Goal: Information Seeking & Learning: Learn about a topic

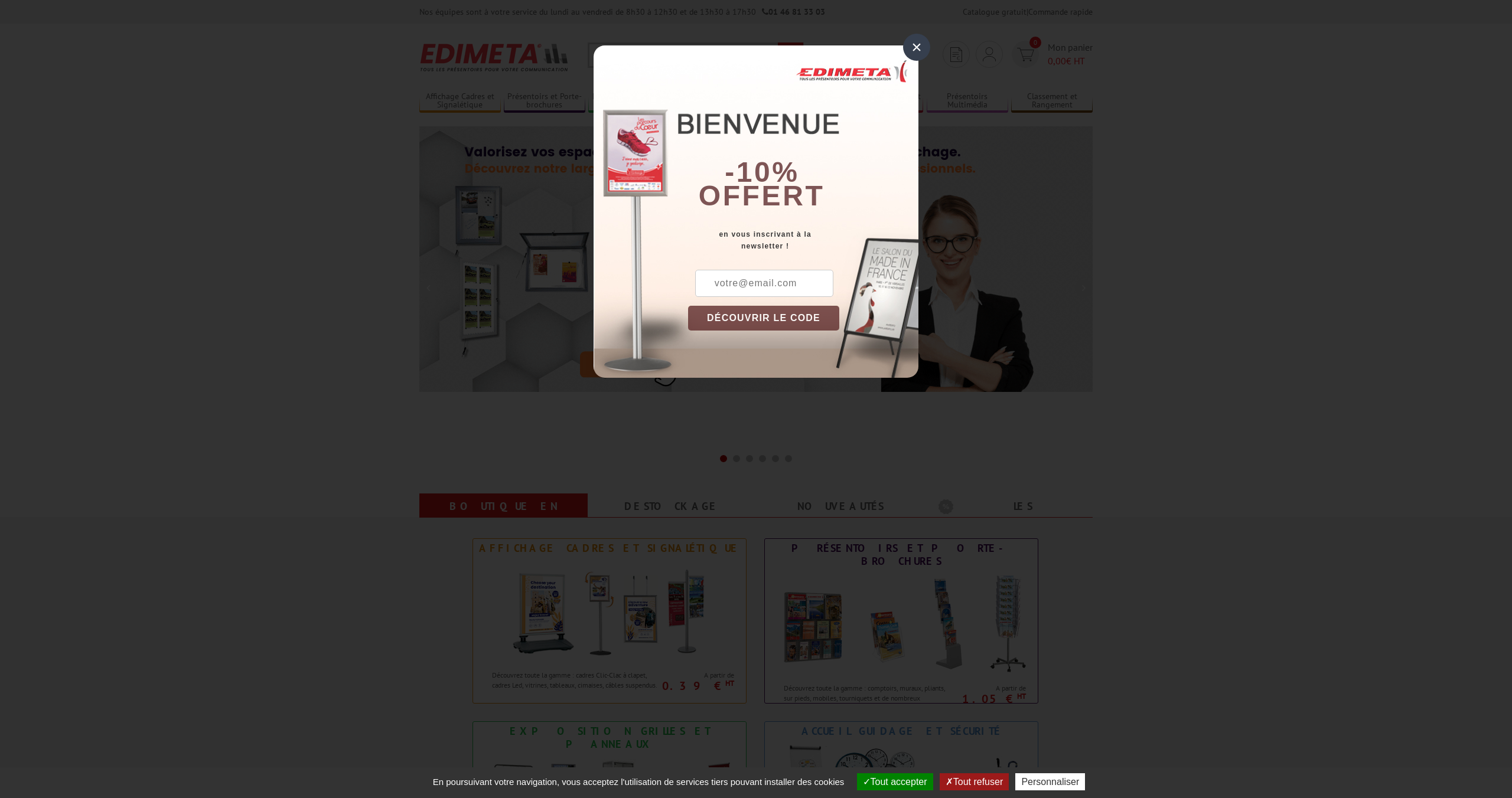
click at [920, 38] on div "×" at bounding box center [916, 47] width 27 height 27
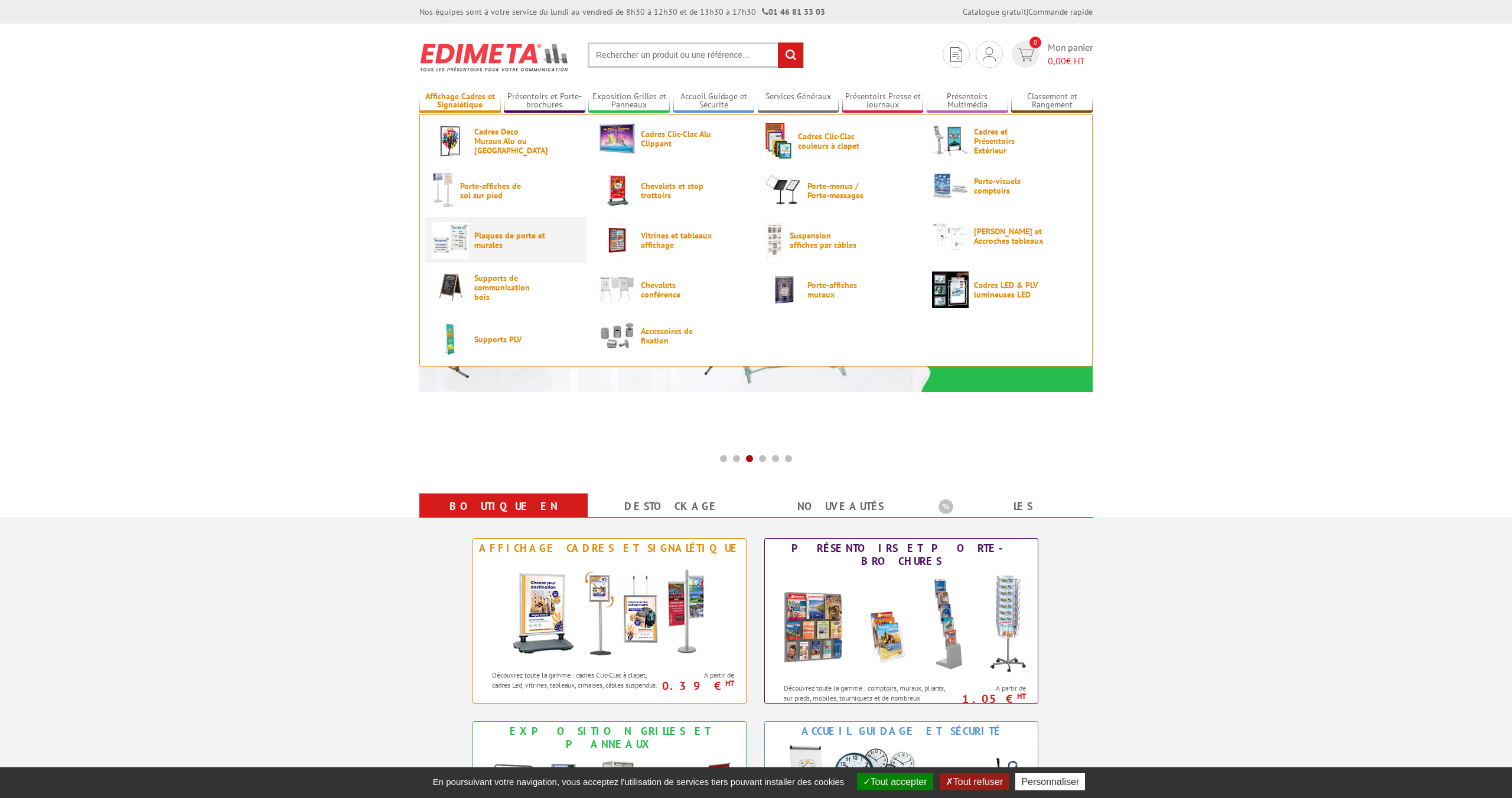
click at [523, 233] on span "Plaques de porte et murales" at bounding box center [509, 240] width 71 height 18
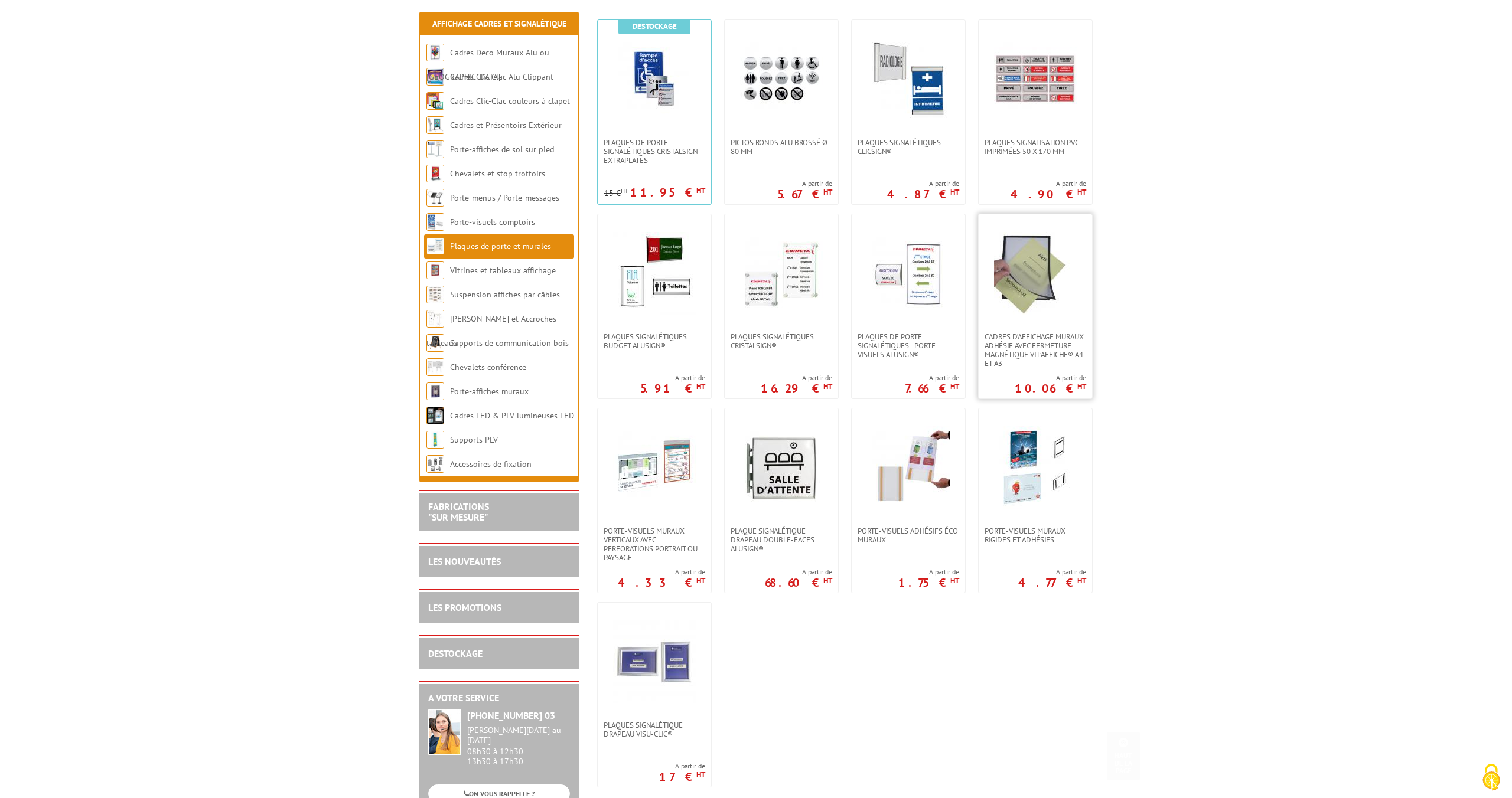
scroll to position [260, 0]
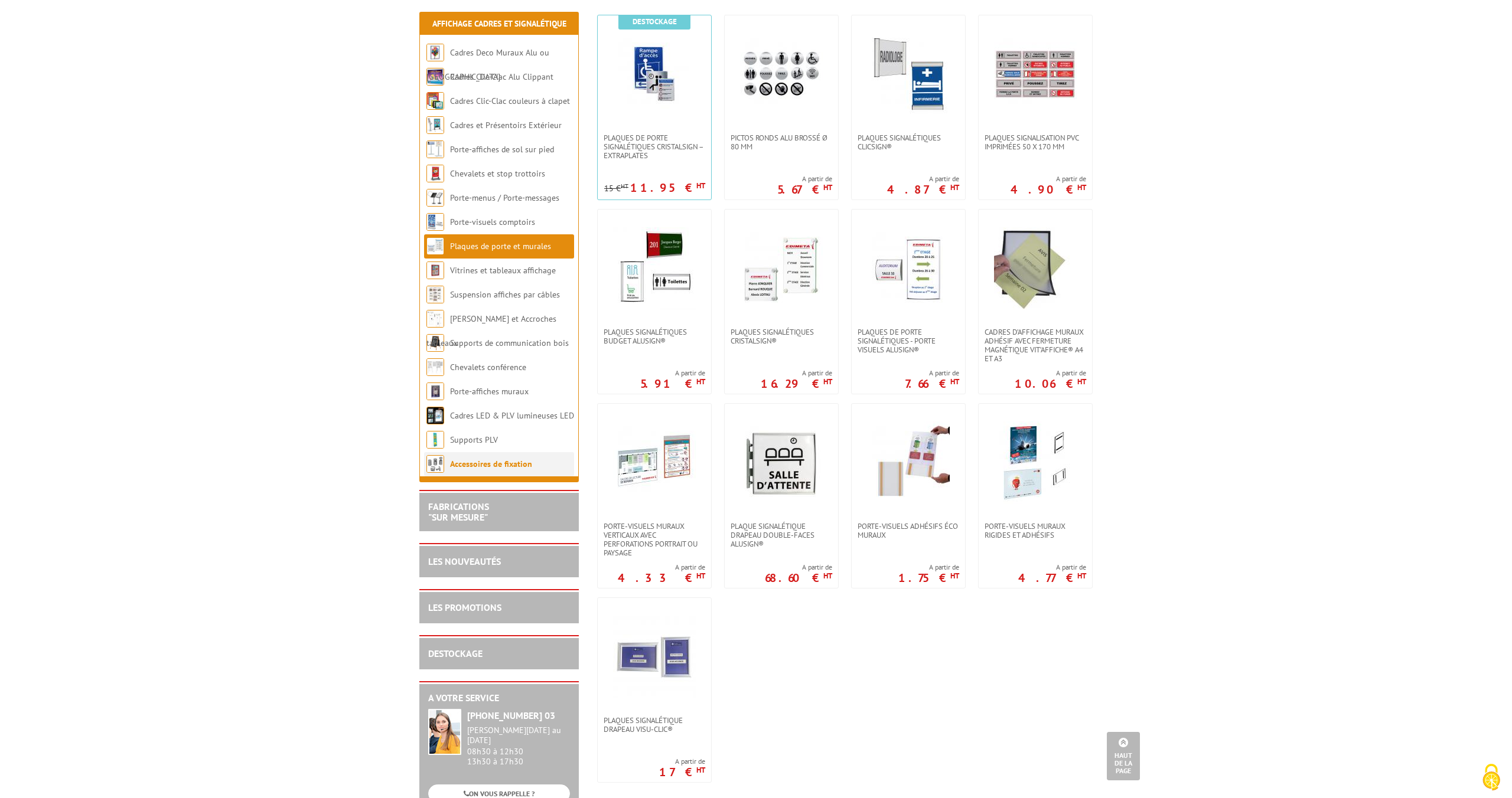
click at [502, 471] on li "Accessoires de fixation" at bounding box center [499, 464] width 150 height 24
click at [501, 466] on link "Accessoires de fixation" at bounding box center [491, 464] width 82 height 11
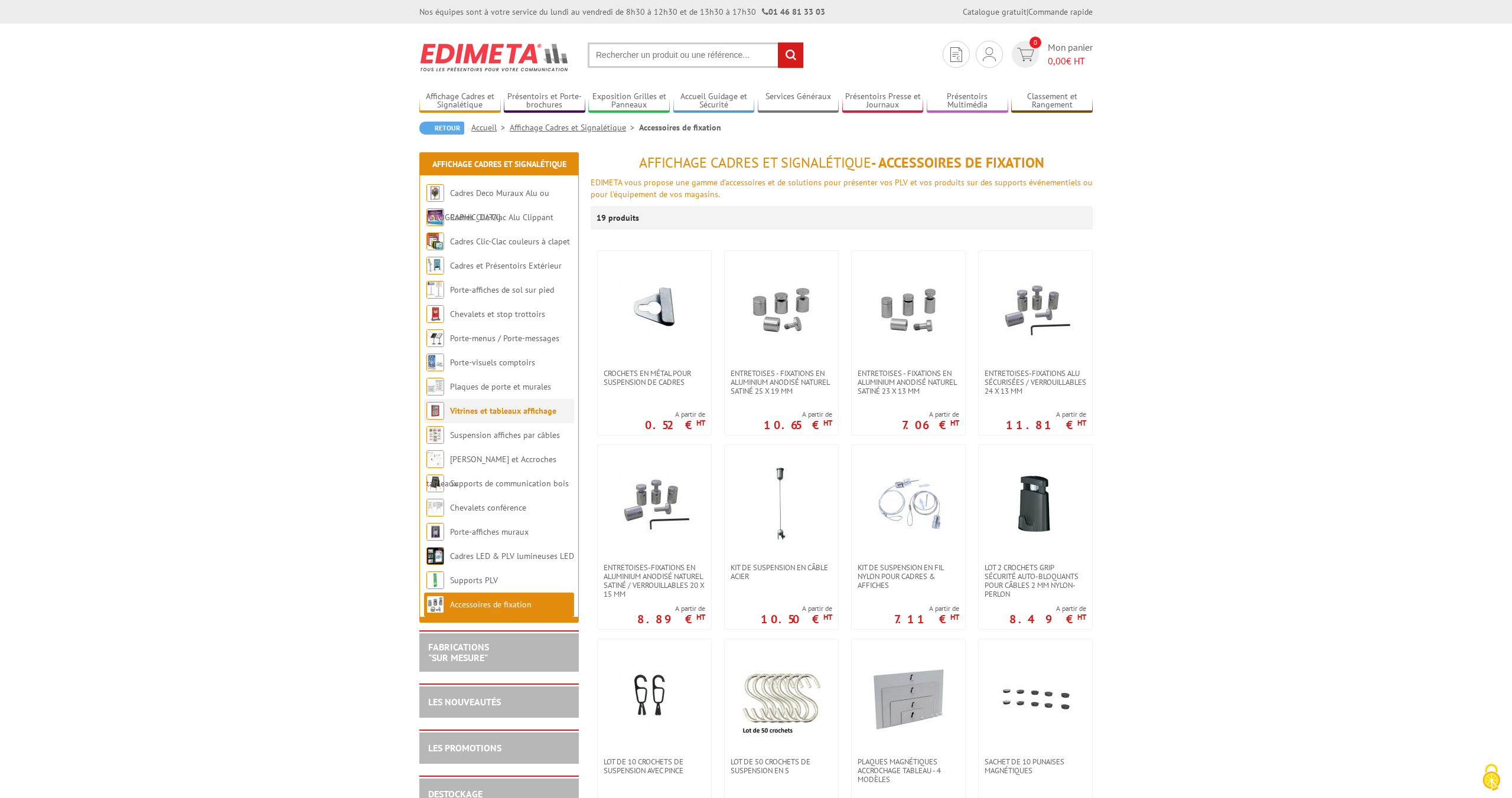
click at [498, 408] on link "Vitrines et tableaux affichage" at bounding box center [503, 411] width 107 height 11
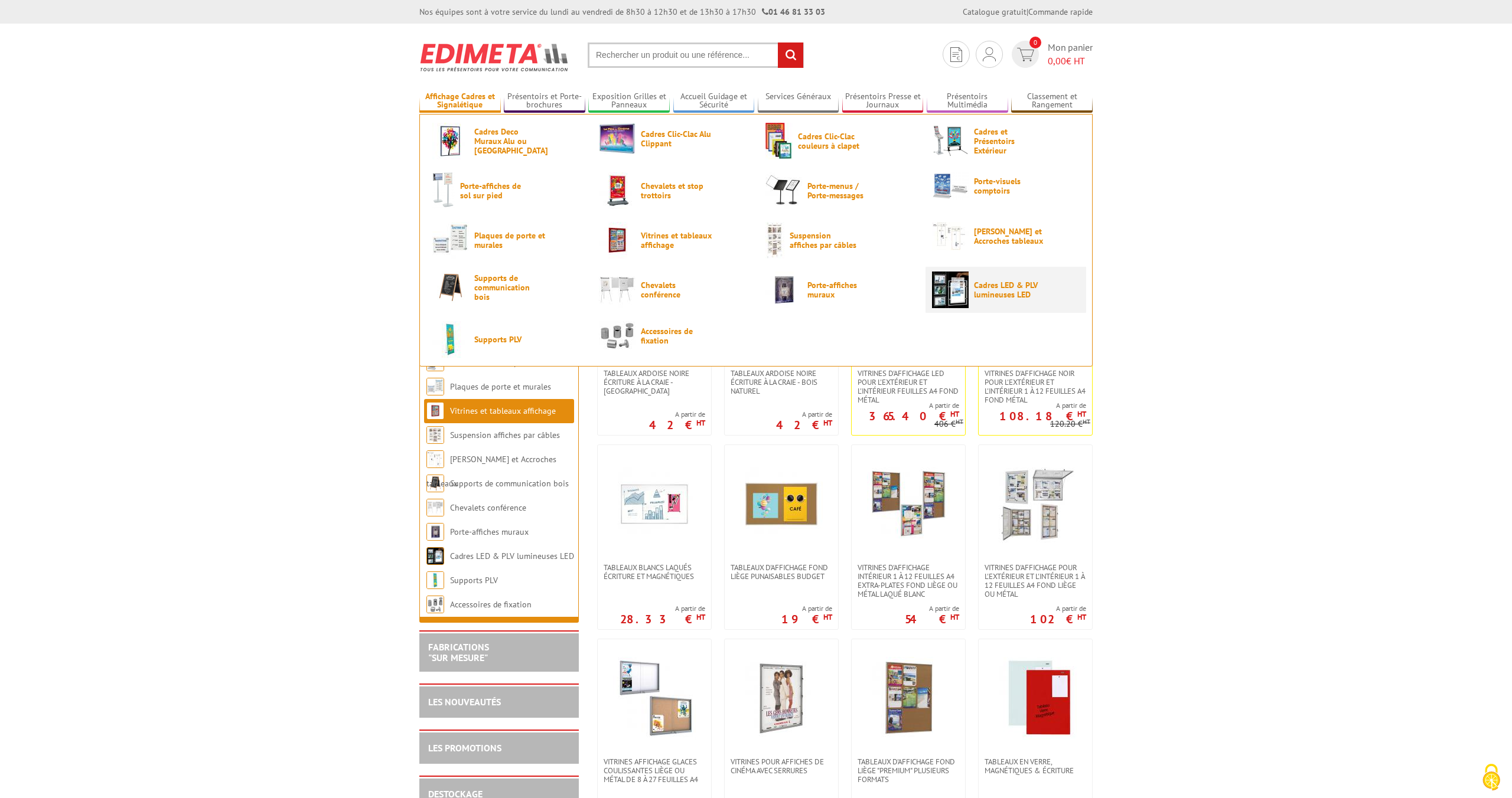
click at [994, 293] on span "Cadres LED & PLV lumineuses LED" at bounding box center [1009, 290] width 71 height 18
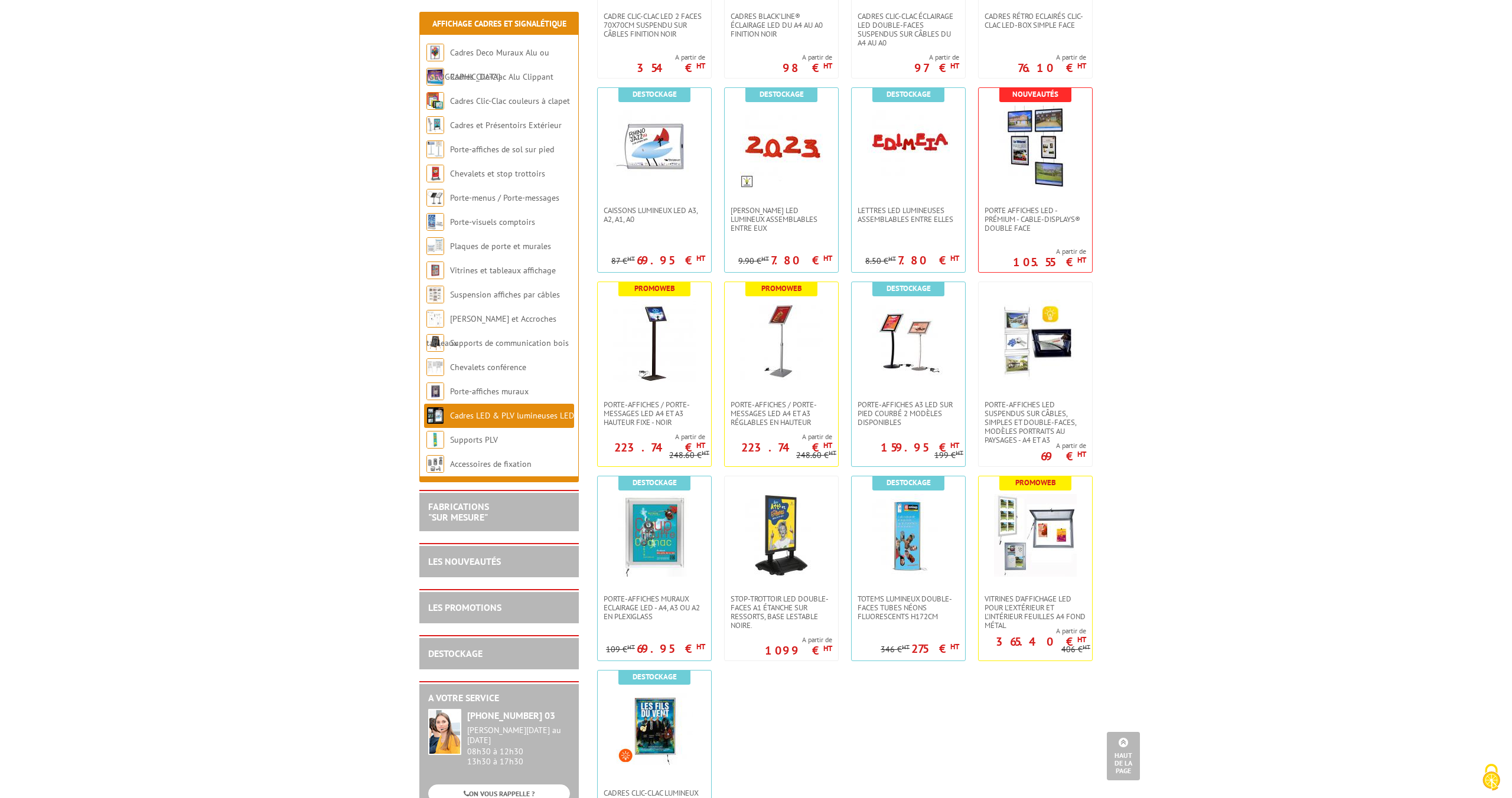
scroll to position [381, 0]
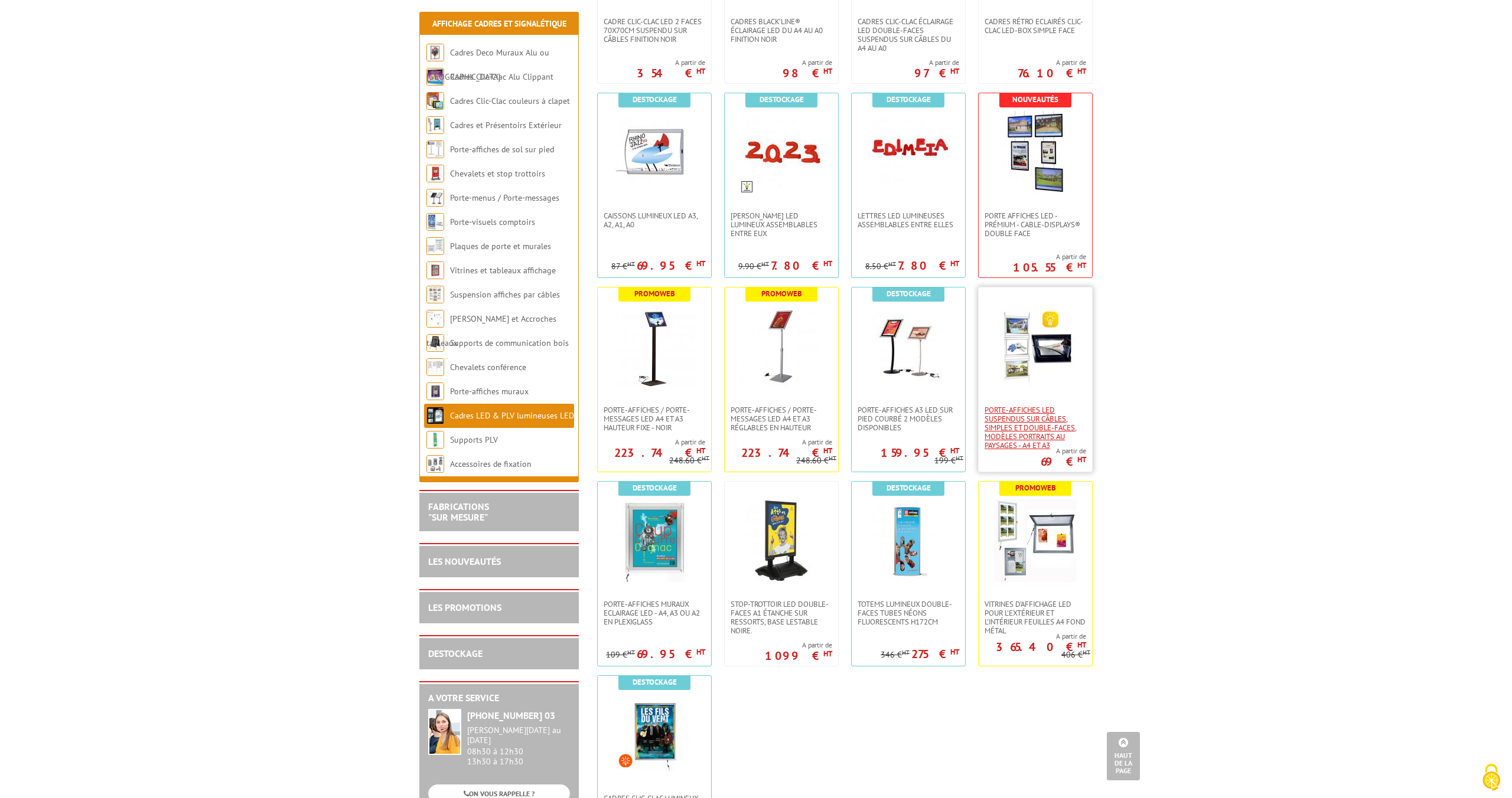
click at [1039, 435] on span "Porte-affiches LED suspendus sur câbles, simples et double-faces, modèles portr…" at bounding box center [1035, 428] width 102 height 45
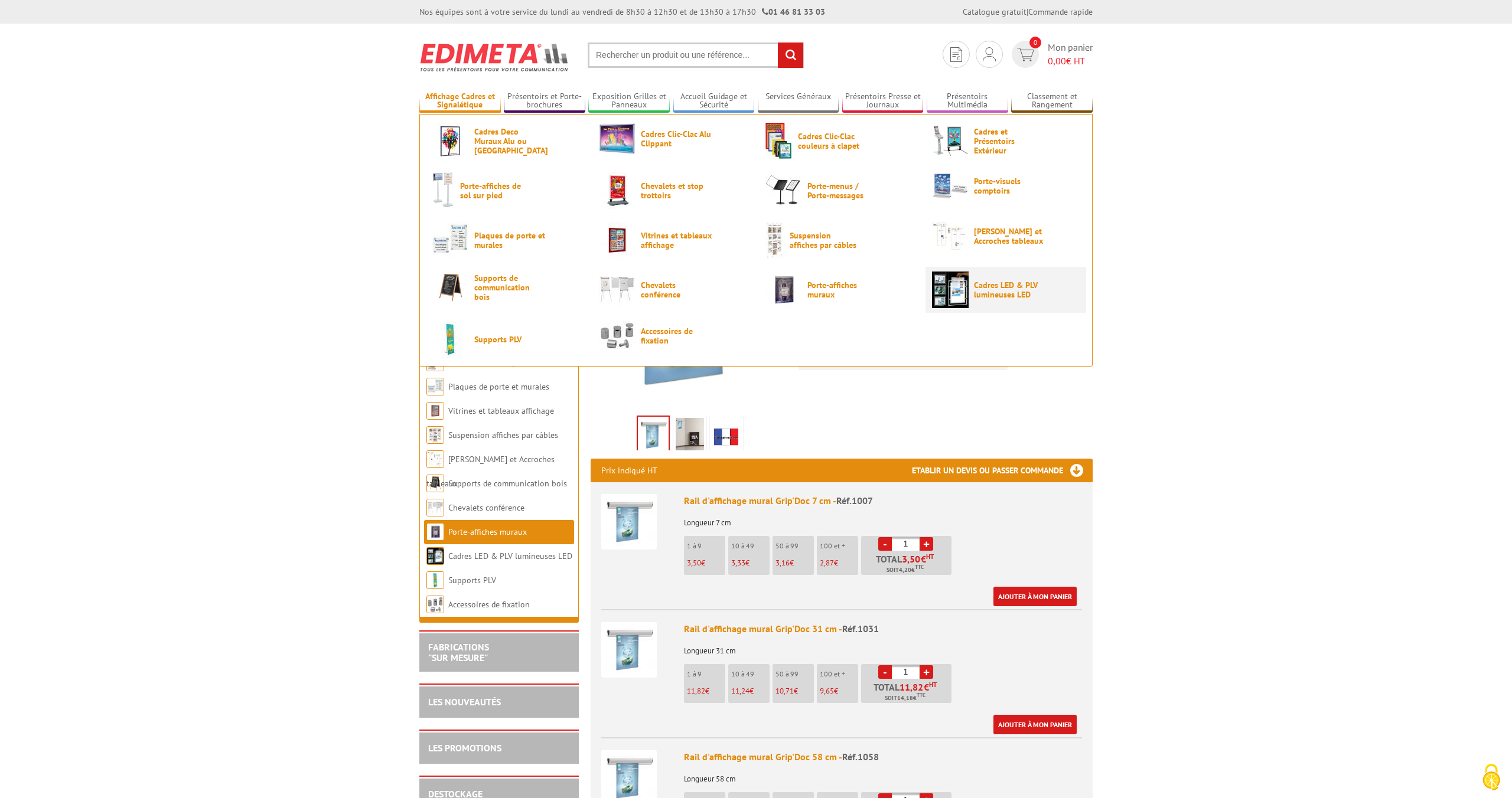
click at [974, 291] on span "Cadres LED & PLV lumineuses LED" at bounding box center [1009, 290] width 71 height 18
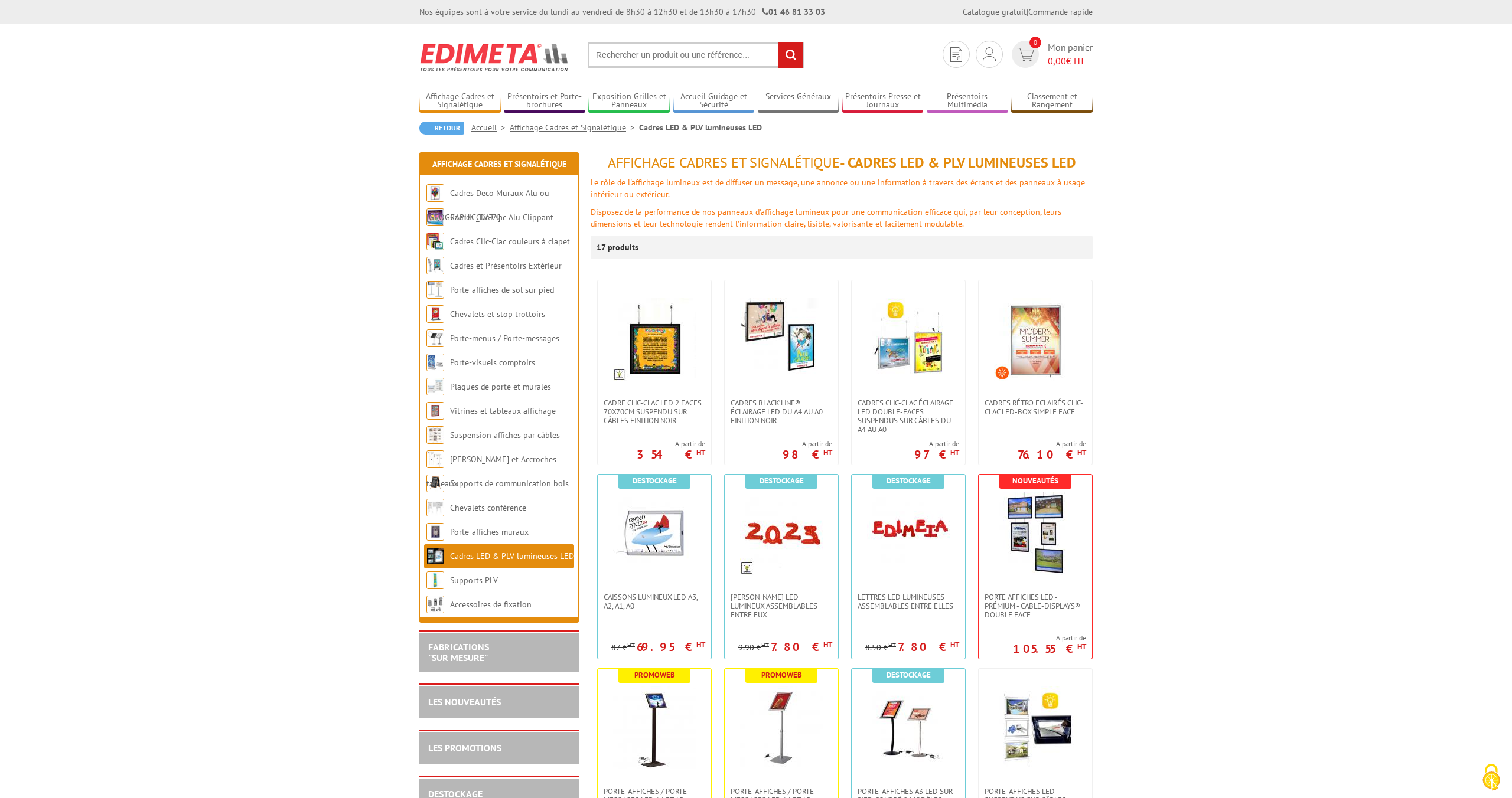
click at [717, 67] on section "Je me connecte Nouveau client ? Inscrivez-vous 0 Mon panier 0,00 € HT recherche…" at bounding box center [755, 51] width 673 height 55
click at [716, 55] on input "text" at bounding box center [695, 55] width 216 height 25
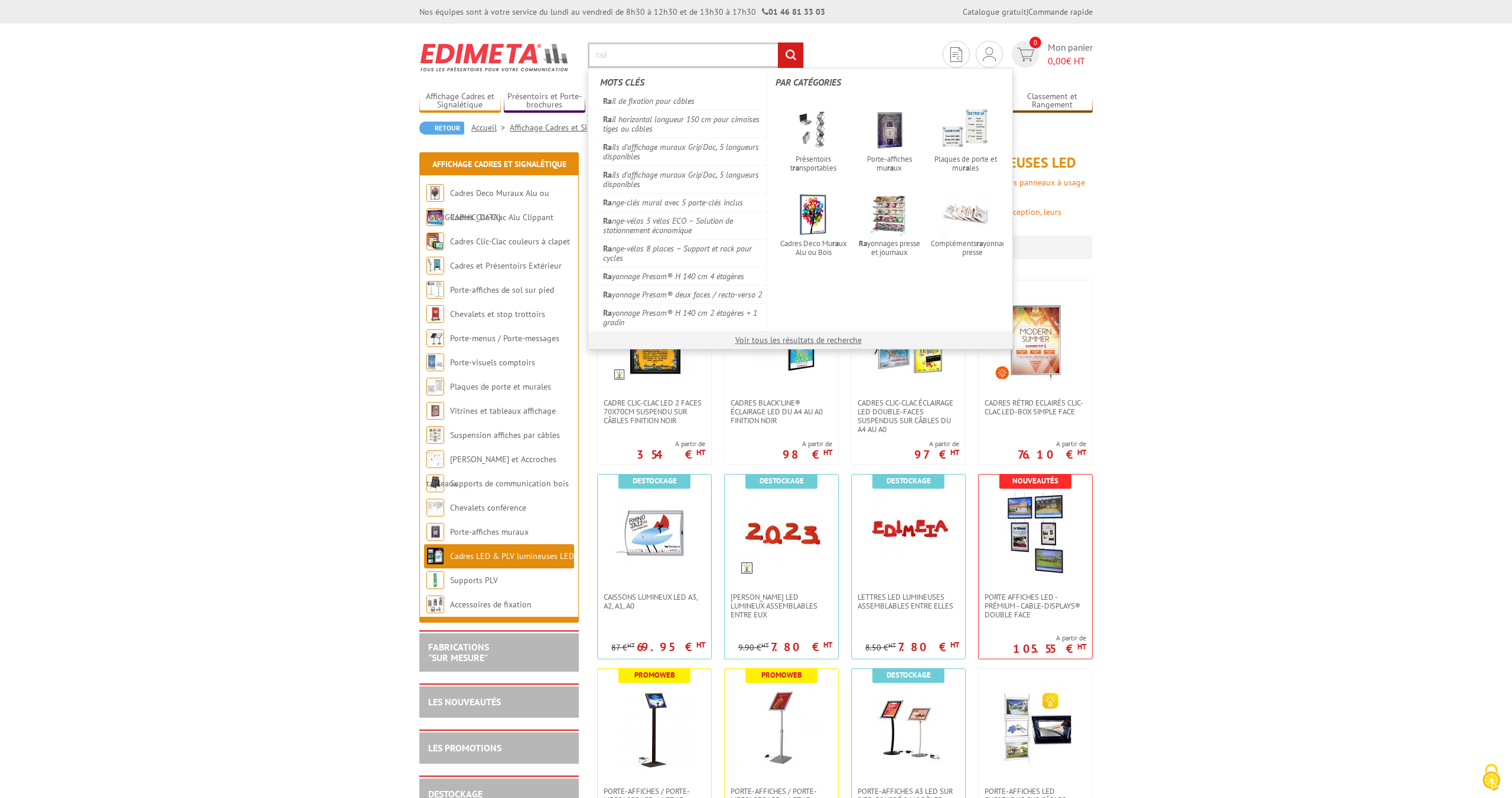
type input "rail"
click at [778, 43] on input "rechercher" at bounding box center [790, 55] width 25 height 25
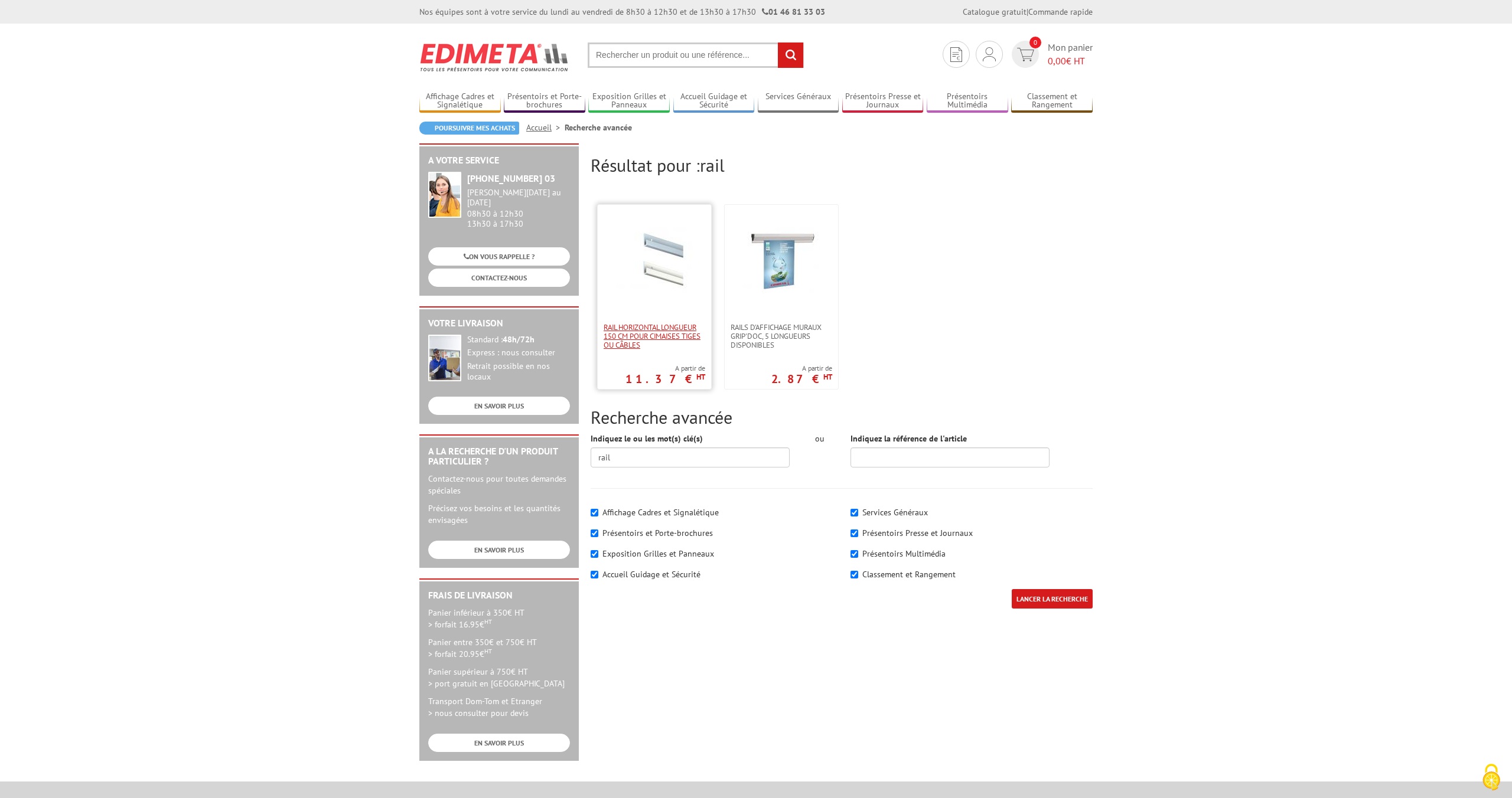
click at [669, 341] on span "Rail horizontal longueur 150 cm pour cimaises tiges ou câbles" at bounding box center [654, 337] width 102 height 27
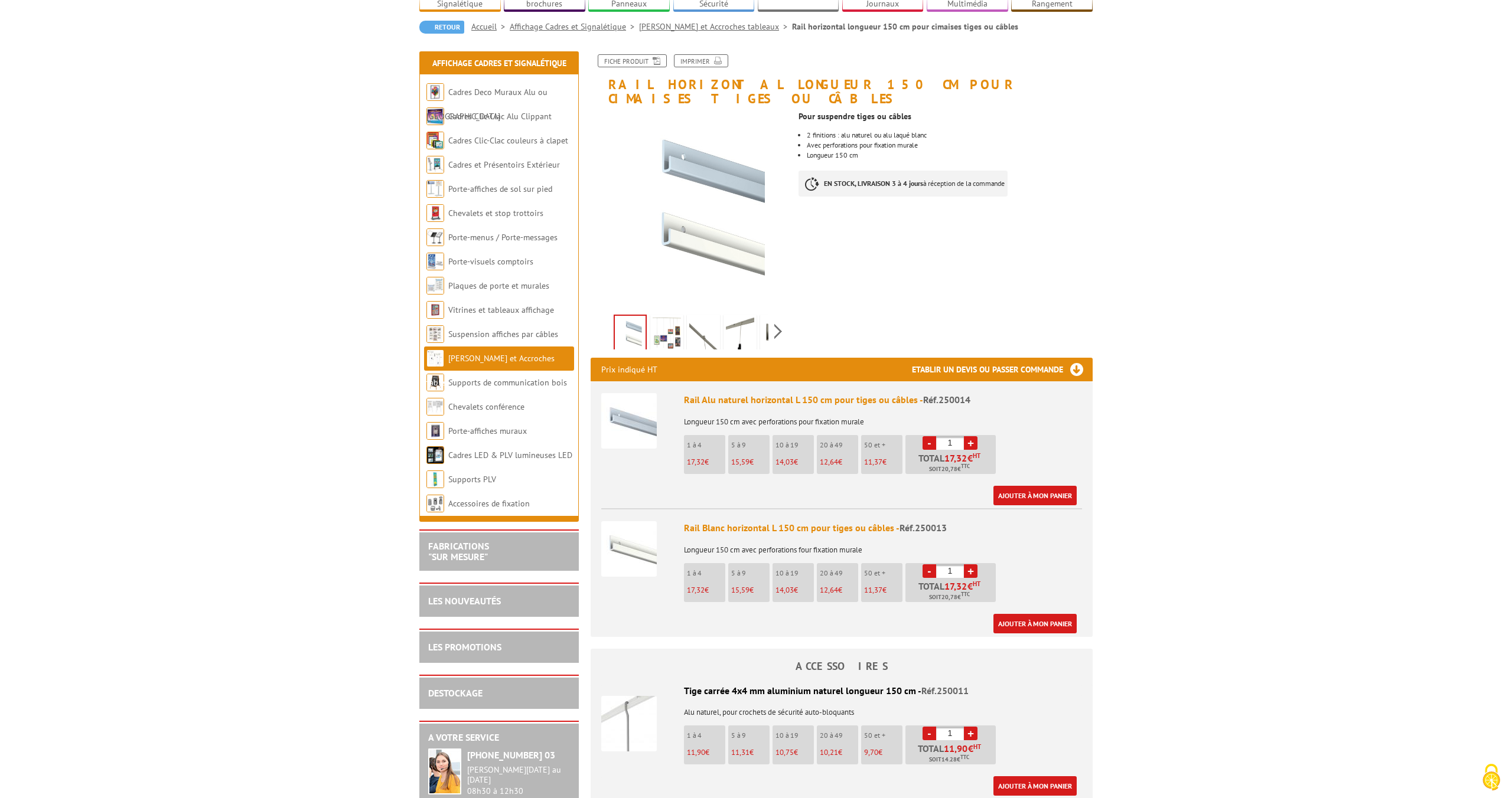
scroll to position [108, 0]
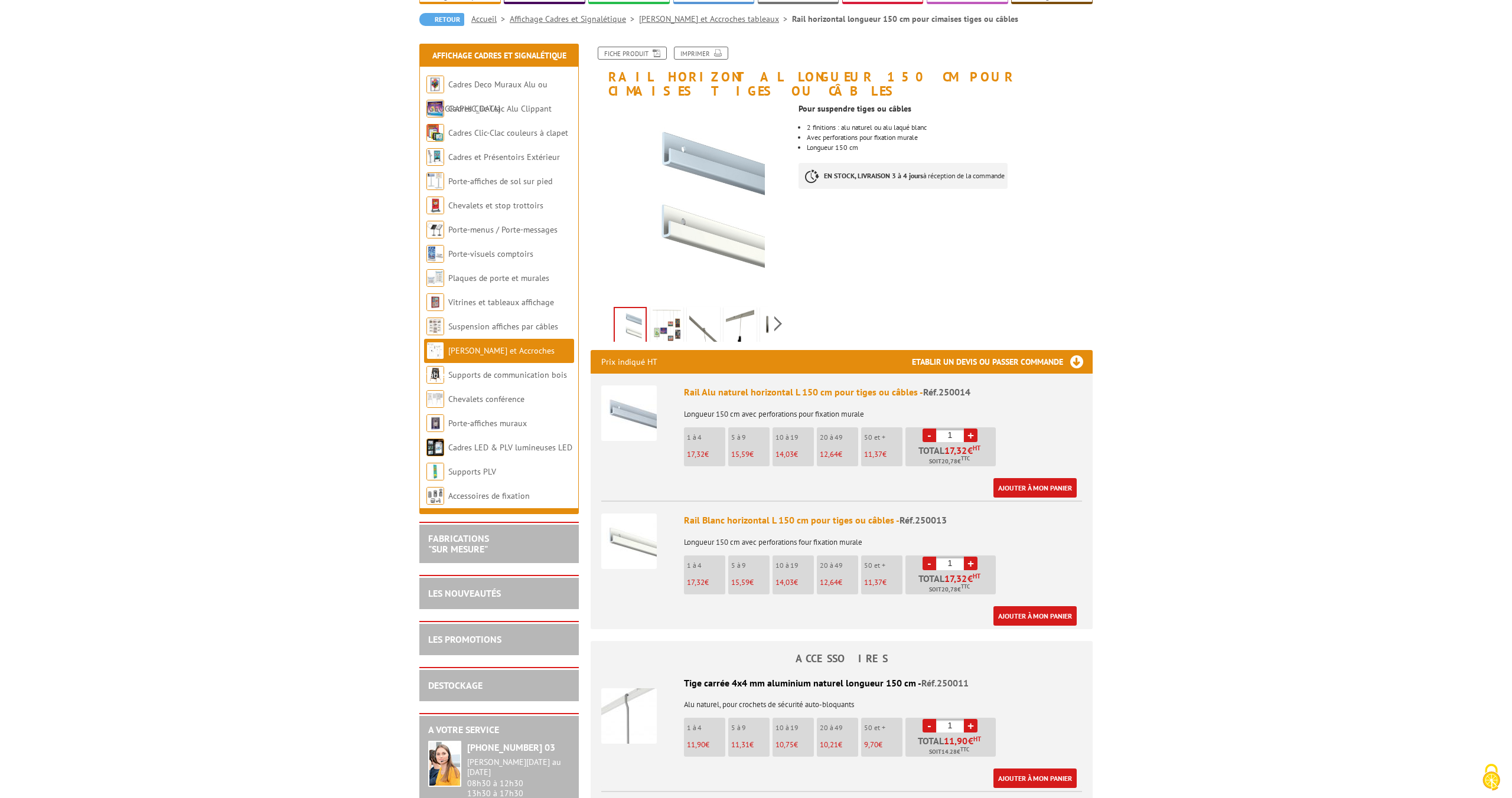
click at [673, 327] on img at bounding box center [667, 328] width 29 height 37
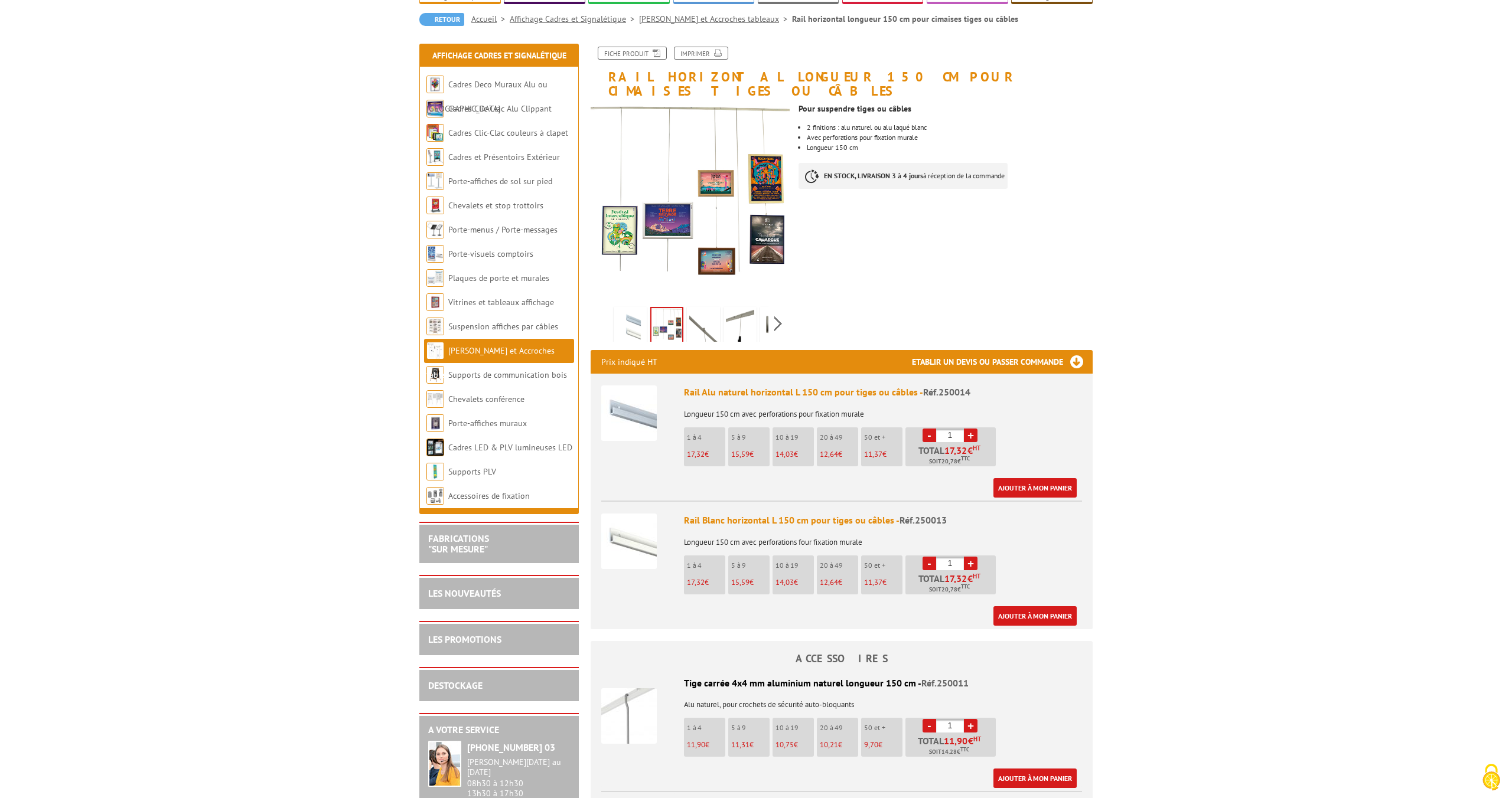
click at [698, 317] on img at bounding box center [703, 328] width 29 height 37
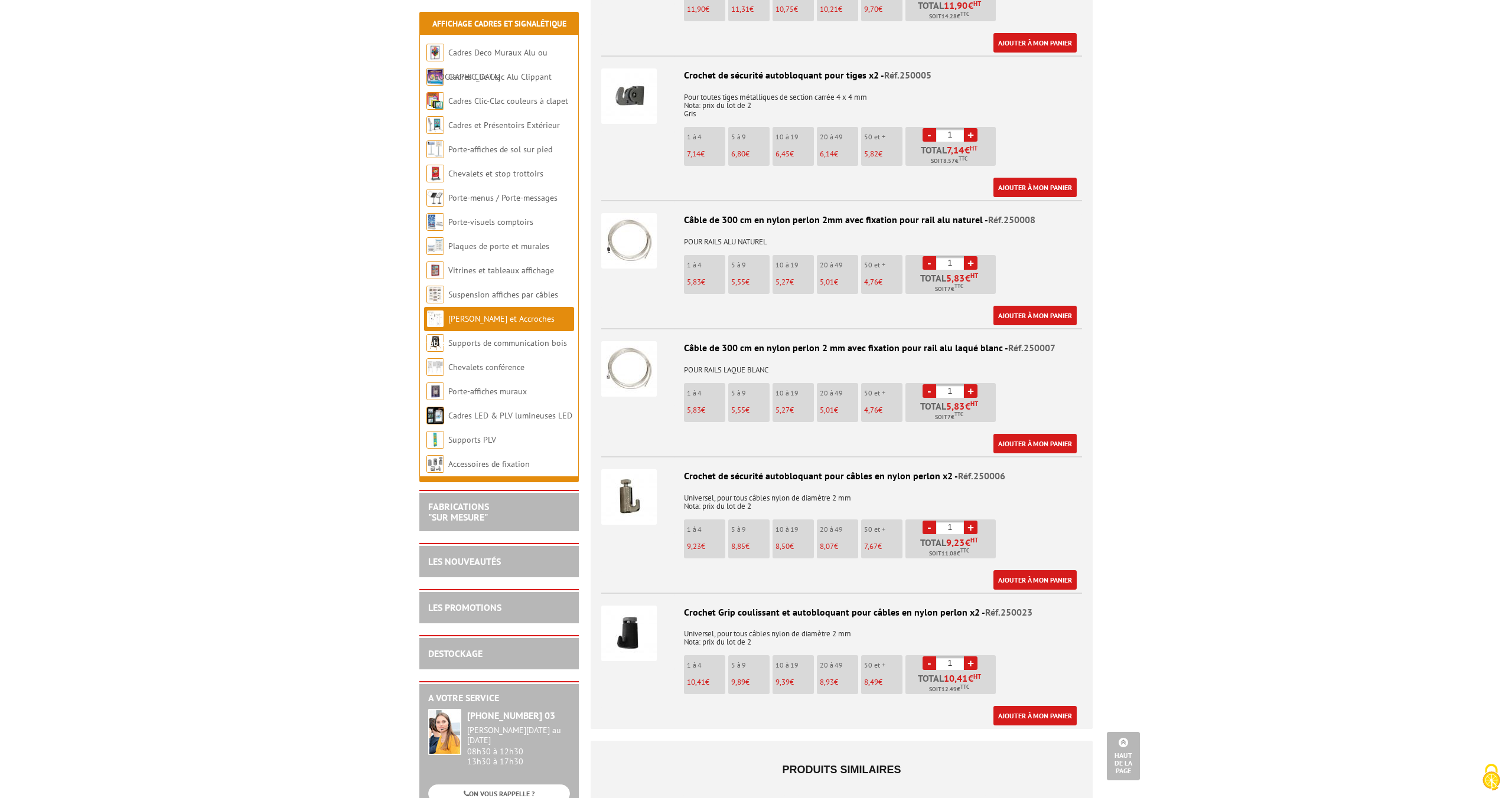
scroll to position [738, 0]
